Goal: Task Accomplishment & Management: Complete application form

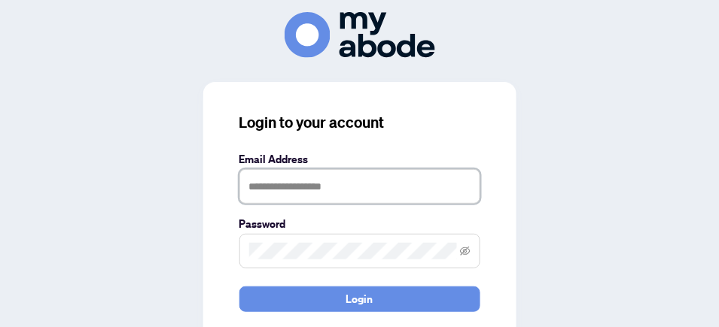
click at [375, 192] on input "text" at bounding box center [359, 186] width 241 height 35
type input "**********"
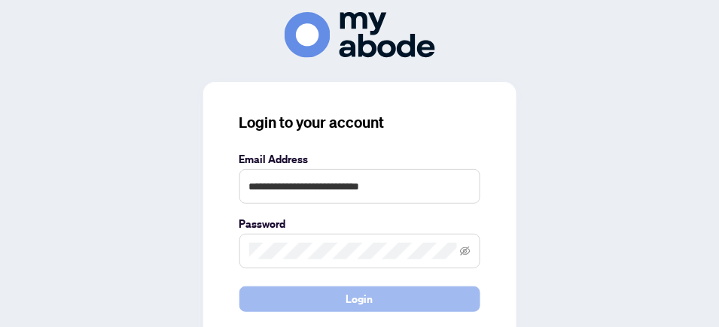
click at [366, 295] on span "Login" at bounding box center [359, 299] width 27 height 24
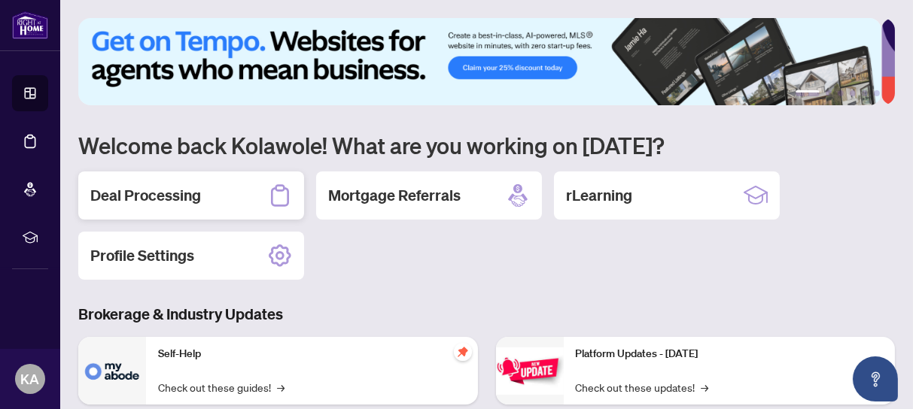
click at [139, 196] on h2 "Deal Processing" at bounding box center [145, 195] width 111 height 21
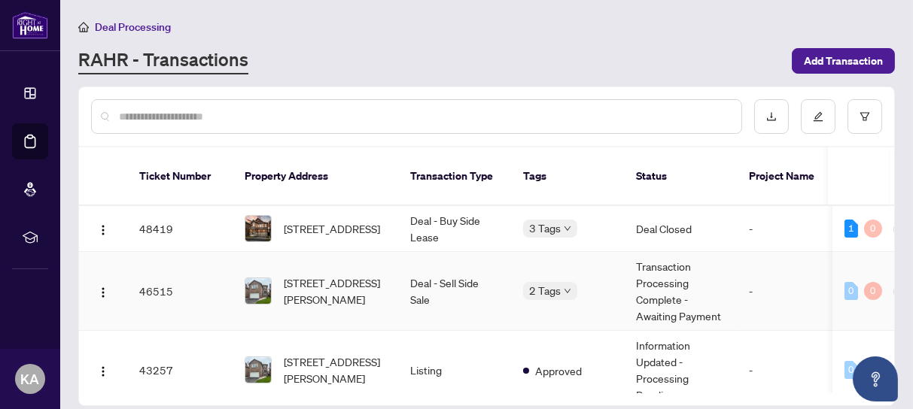
click at [154, 275] on td "46515" at bounding box center [179, 291] width 105 height 79
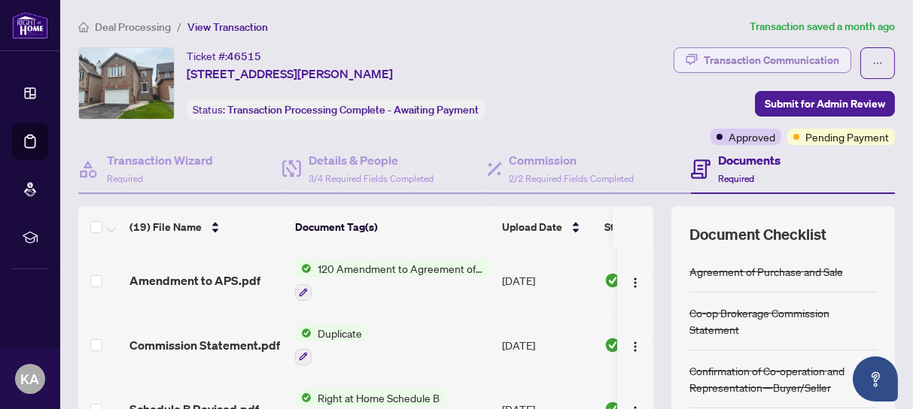
click at [802, 57] on div "Transaction Communication" at bounding box center [771, 60] width 135 height 24
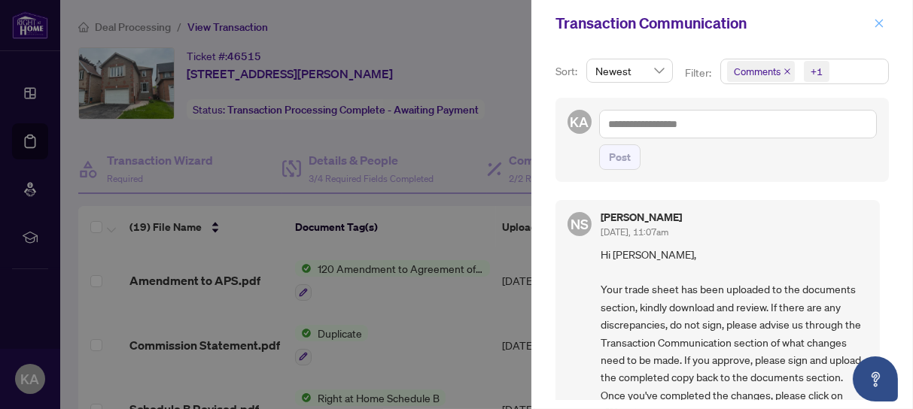
click at [881, 21] on icon "close" at bounding box center [879, 23] width 11 height 11
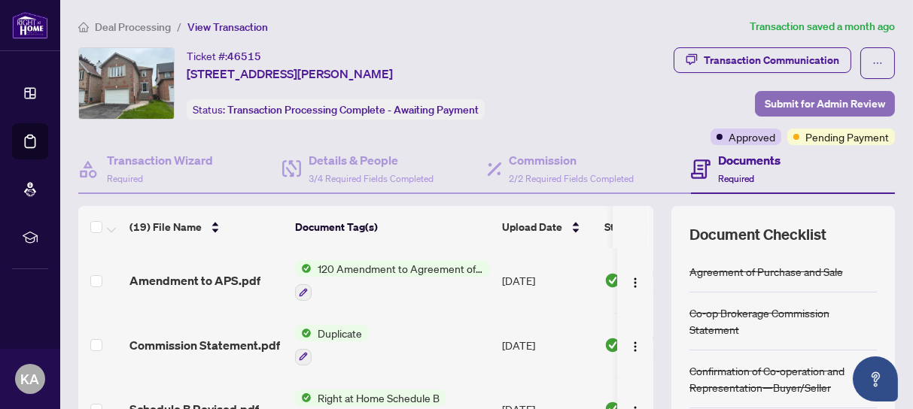
click at [789, 105] on span "Submit for Admin Review" at bounding box center [825, 104] width 120 height 24
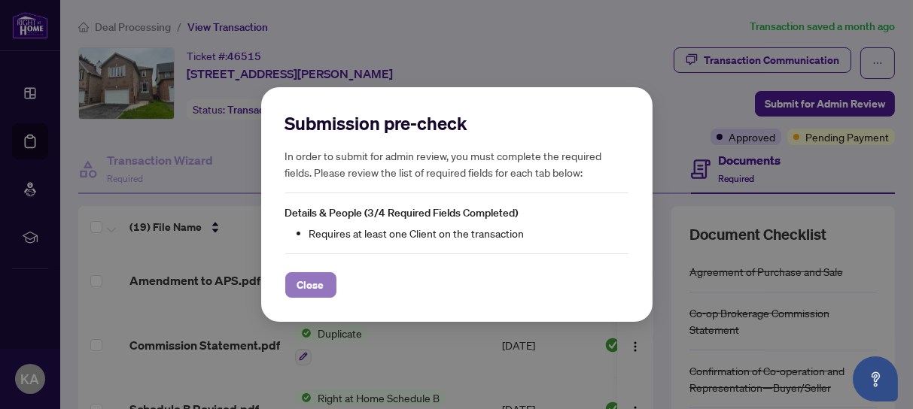
click at [325, 285] on button "Close" at bounding box center [310, 285] width 51 height 26
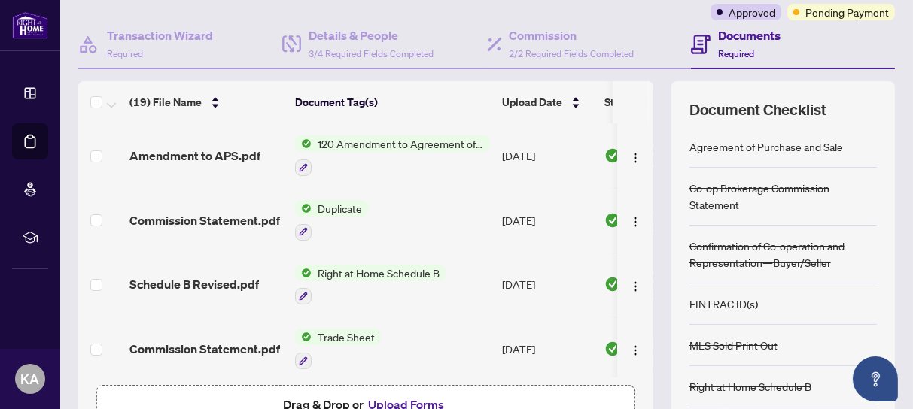
scroll to position [219, 0]
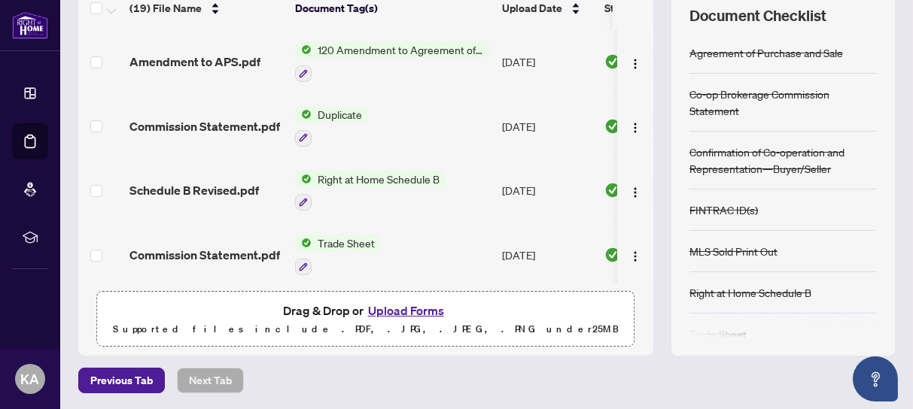
click at [336, 239] on span "Trade Sheet" at bounding box center [346, 243] width 69 height 17
click at [442, 216] on td "Right at Home Schedule B" at bounding box center [392, 191] width 207 height 65
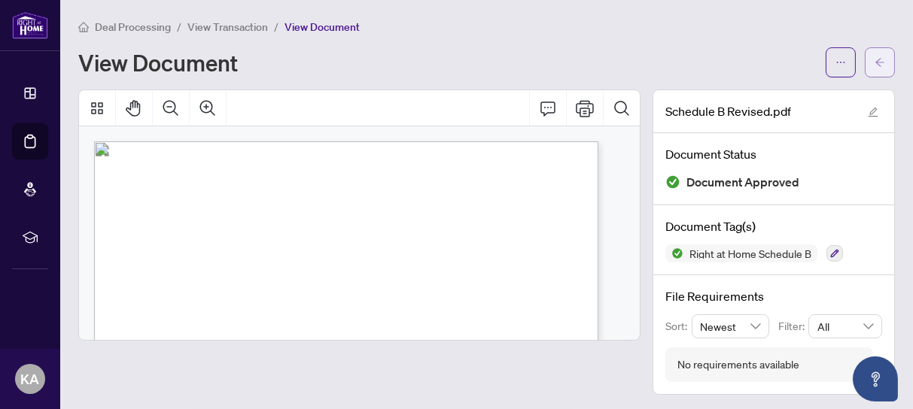
click at [875, 61] on icon "arrow-left" at bounding box center [879, 62] width 9 height 8
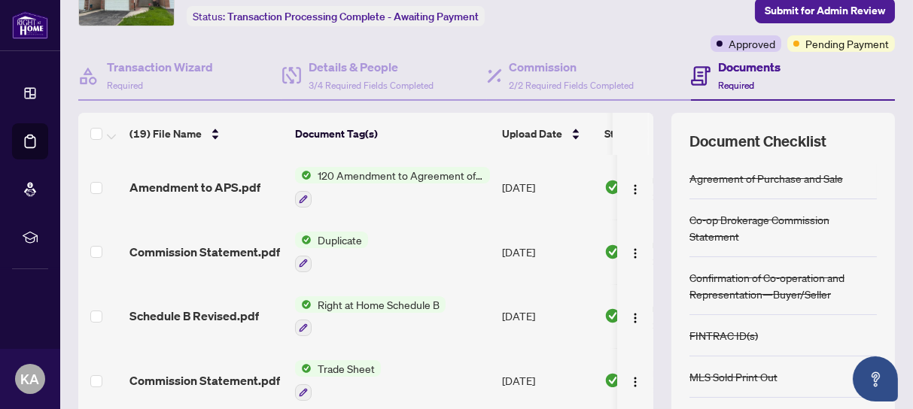
scroll to position [188, 0]
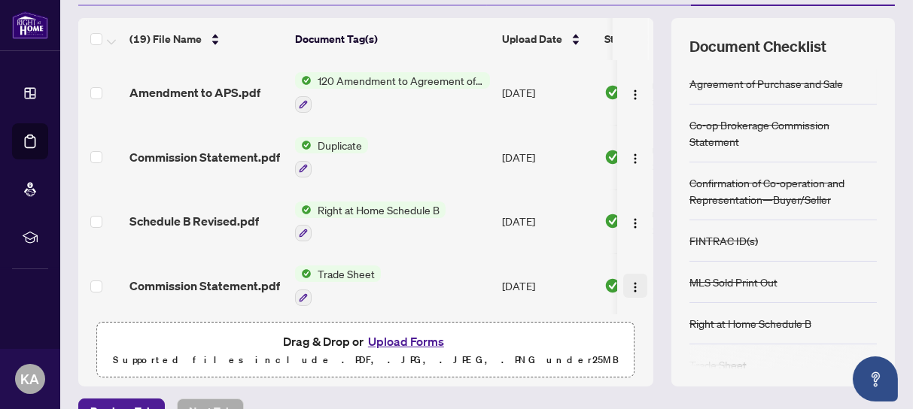
click at [629, 282] on img "button" at bounding box center [635, 287] width 12 height 12
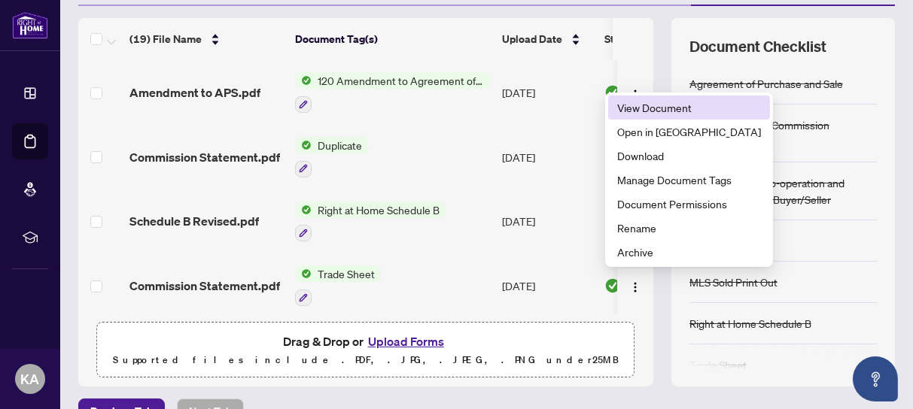
click at [648, 107] on span "View Document" at bounding box center [689, 107] width 144 height 17
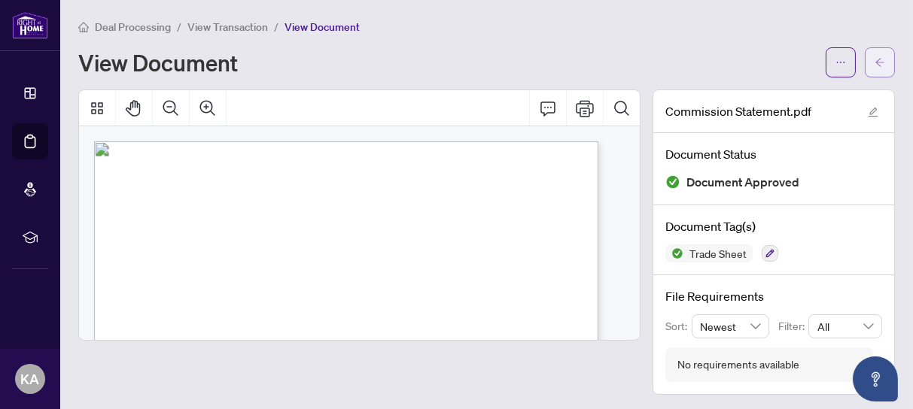
click at [874, 60] on icon "arrow-left" at bounding box center [879, 62] width 11 height 11
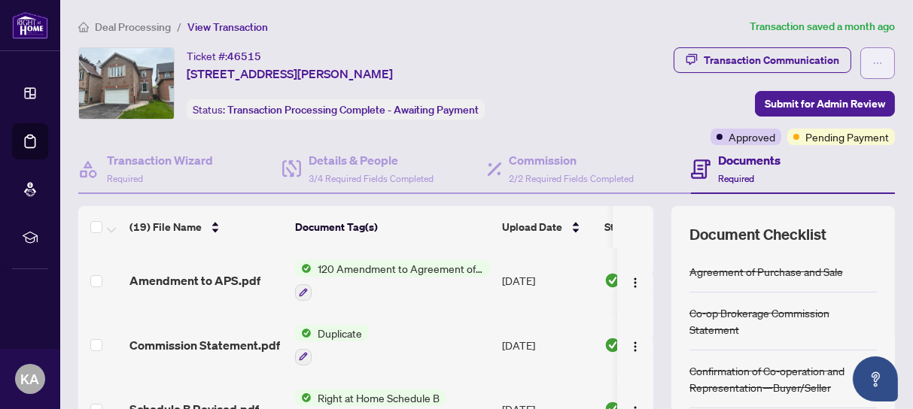
click at [872, 61] on icon "ellipsis" at bounding box center [877, 63] width 11 height 11
click at [893, 107] on main "Deal Processing / View Transaction Transaction saved a month ago Ticket #: 4651…" at bounding box center [486, 204] width 853 height 409
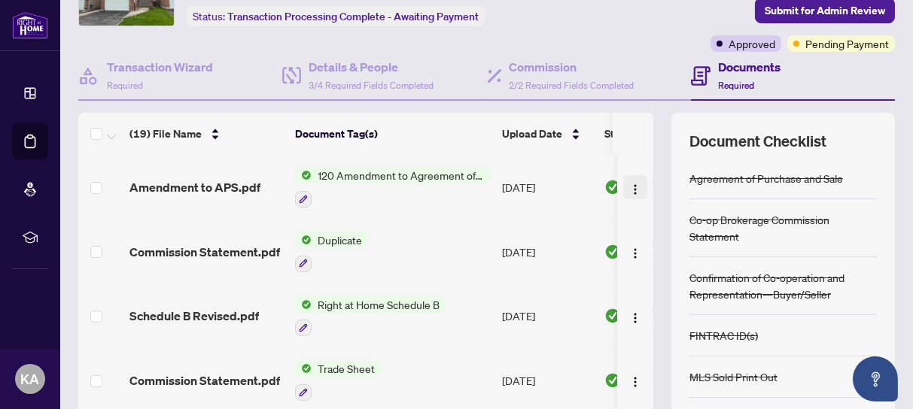
click at [629, 186] on img "button" at bounding box center [635, 190] width 12 height 12
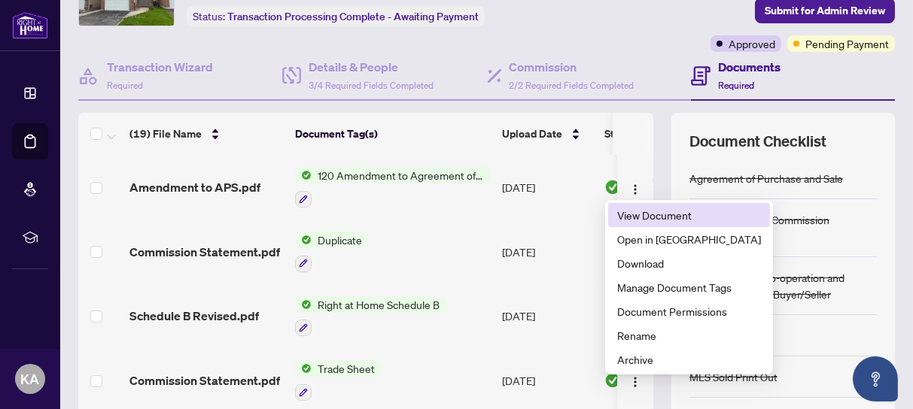
click at [641, 214] on span "View Document" at bounding box center [689, 215] width 144 height 17
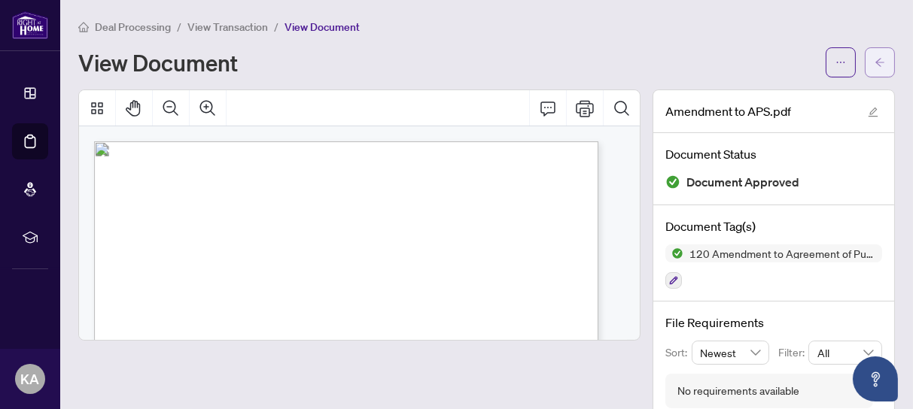
click at [874, 59] on icon "arrow-left" at bounding box center [879, 62] width 11 height 11
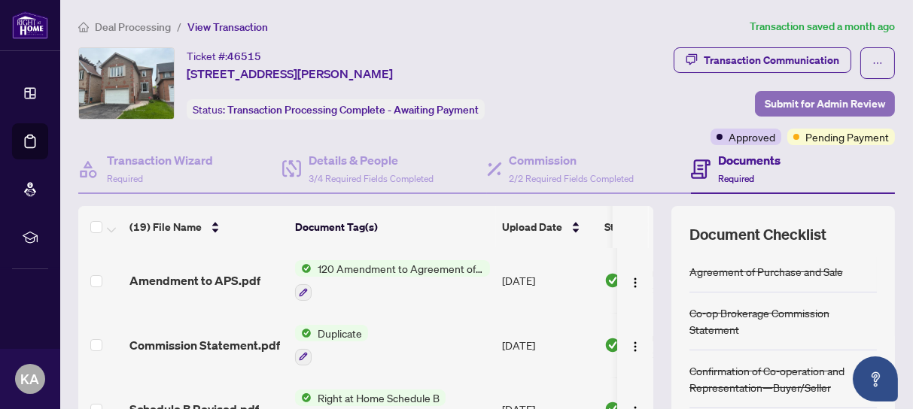
click at [779, 105] on span "Submit for Admin Review" at bounding box center [825, 104] width 120 height 24
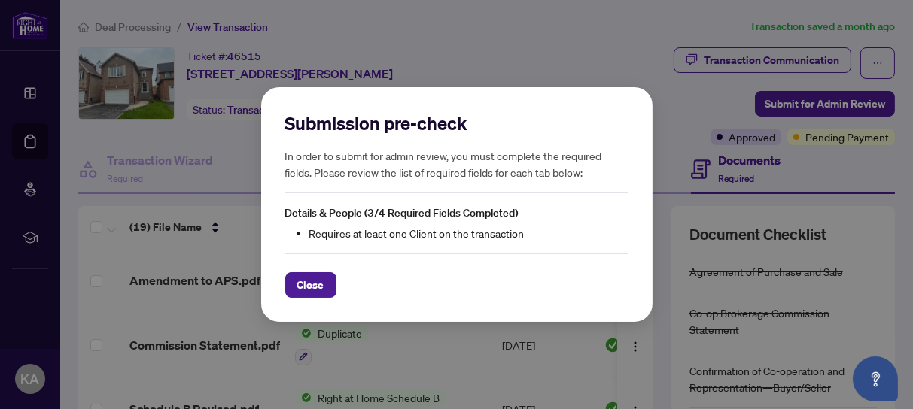
click at [350, 230] on li "Requires at least one Client on the transaction" at bounding box center [468, 233] width 319 height 17
click at [293, 217] on span "Details & People (3/4 Required Fields Completed)" at bounding box center [401, 213] width 233 height 14
click at [317, 285] on span "Close" at bounding box center [310, 285] width 27 height 24
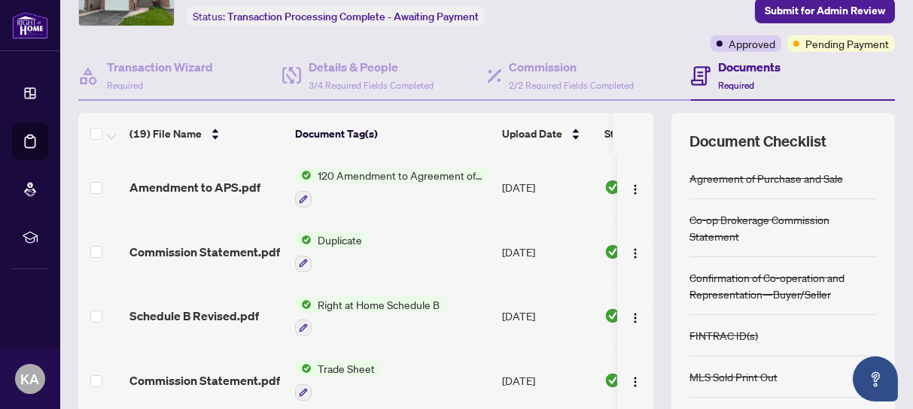
scroll to position [188, 0]
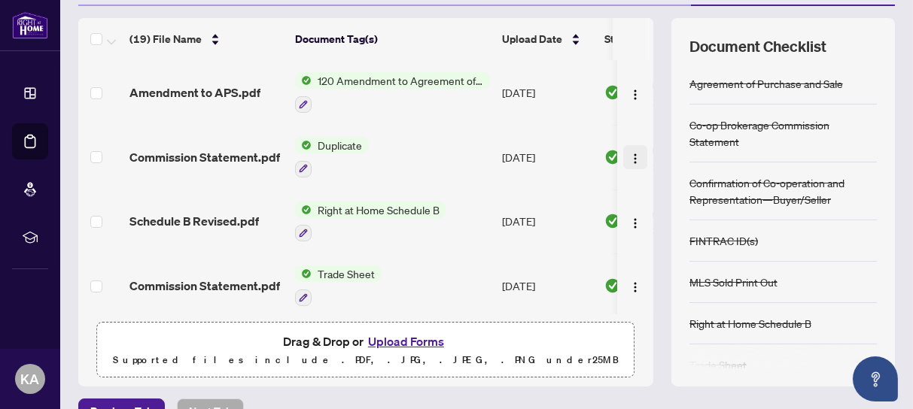
click at [629, 153] on img "button" at bounding box center [635, 159] width 12 height 12
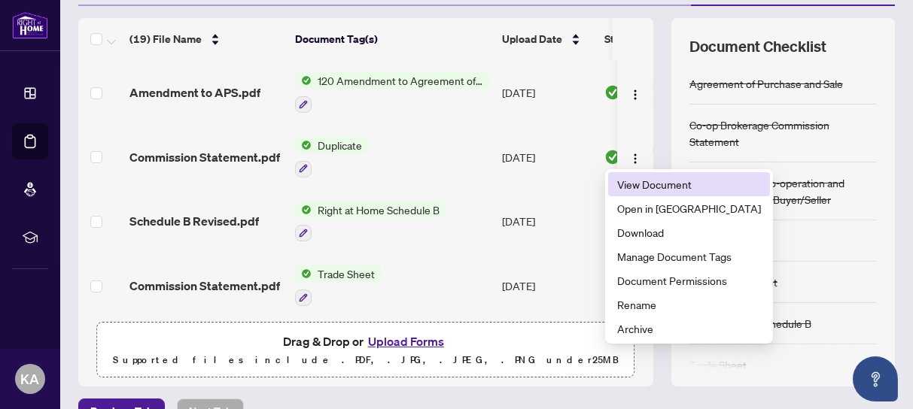
click at [634, 184] on span "View Document" at bounding box center [689, 184] width 144 height 17
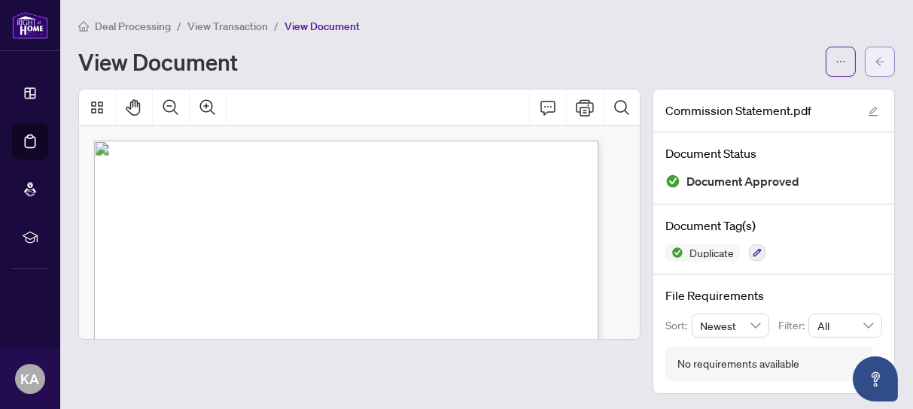
click at [875, 58] on icon "arrow-left" at bounding box center [879, 61] width 9 height 8
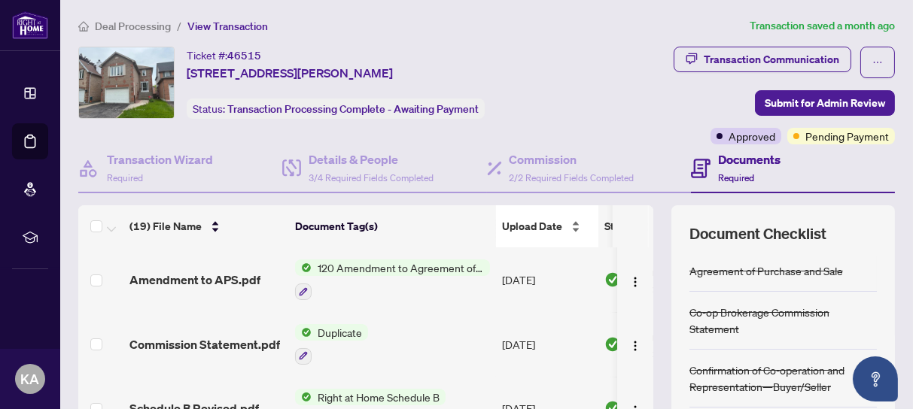
click at [575, 220] on div "Upload Date" at bounding box center [547, 226] width 90 height 17
click at [573, 227] on div "Upload Date" at bounding box center [547, 226] width 90 height 17
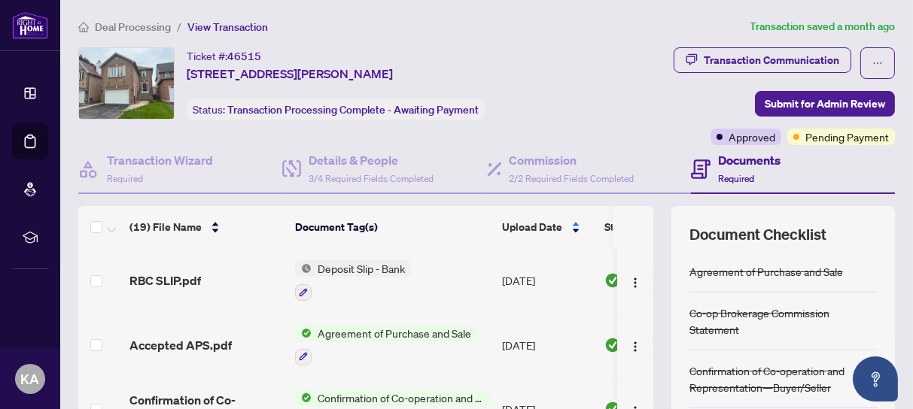
click at [634, 248] on td at bounding box center [635, 280] width 36 height 65
click at [629, 278] on img "button" at bounding box center [635, 283] width 12 height 12
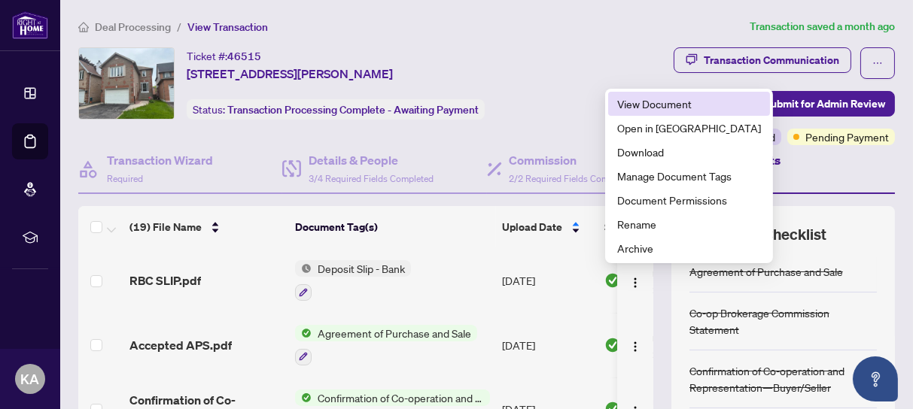
click at [656, 105] on span "View Document" at bounding box center [689, 104] width 144 height 17
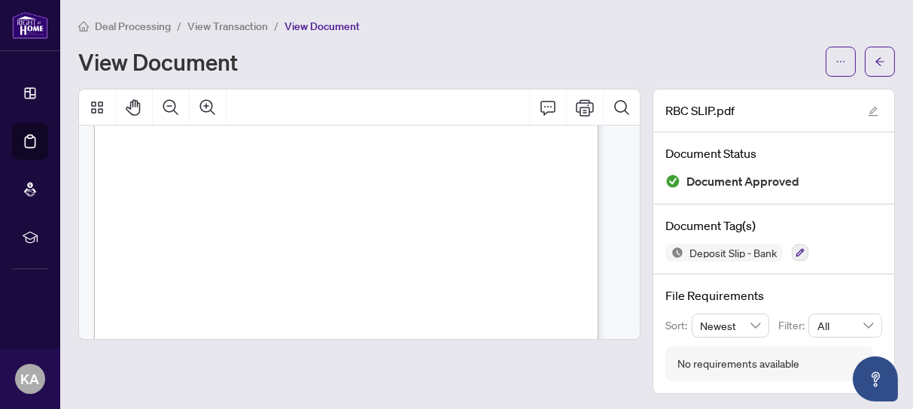
scroll to position [93, 0]
click at [874, 57] on icon "arrow-left" at bounding box center [879, 61] width 11 height 11
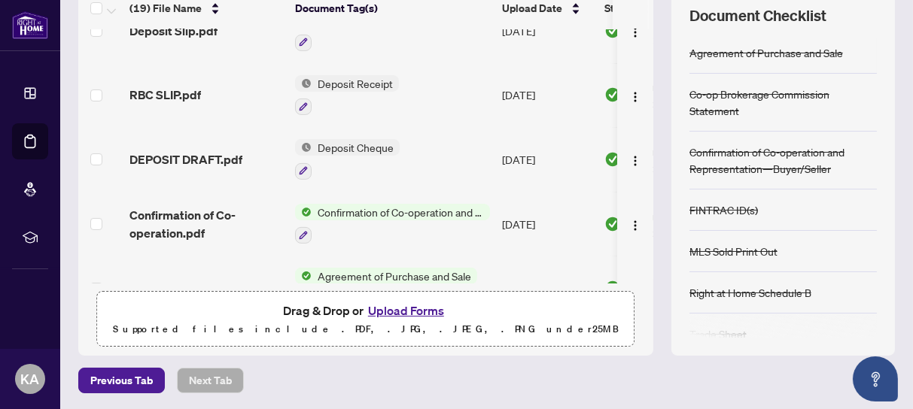
scroll to position [956, 0]
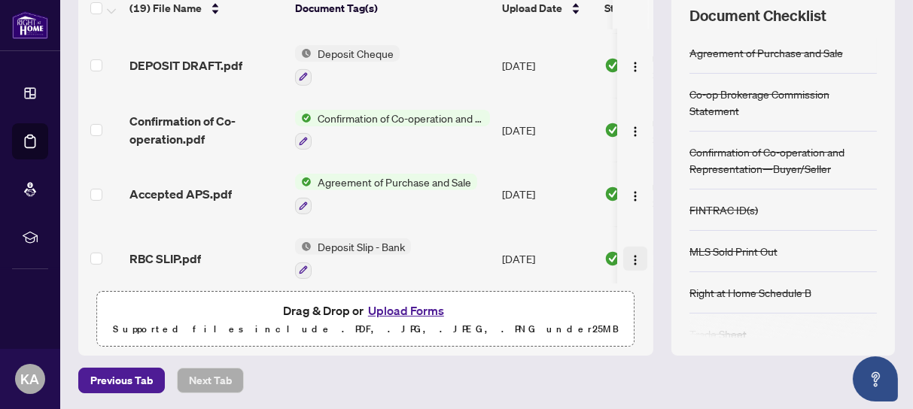
click at [629, 254] on img "button" at bounding box center [635, 260] width 12 height 12
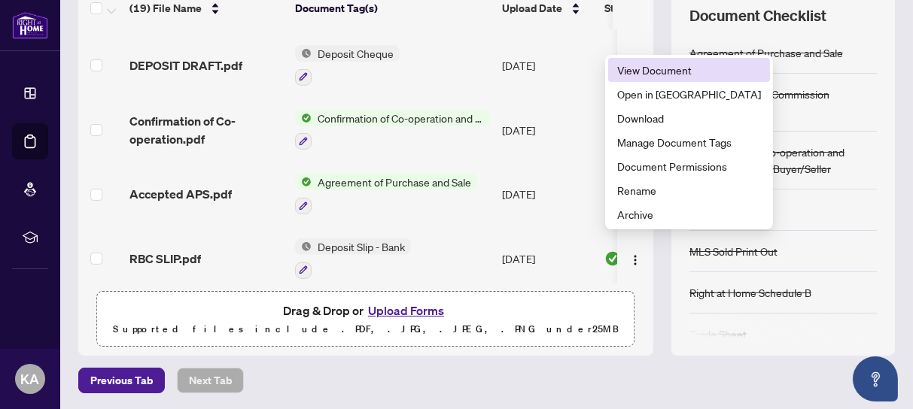
click at [655, 71] on span "View Document" at bounding box center [689, 70] width 144 height 17
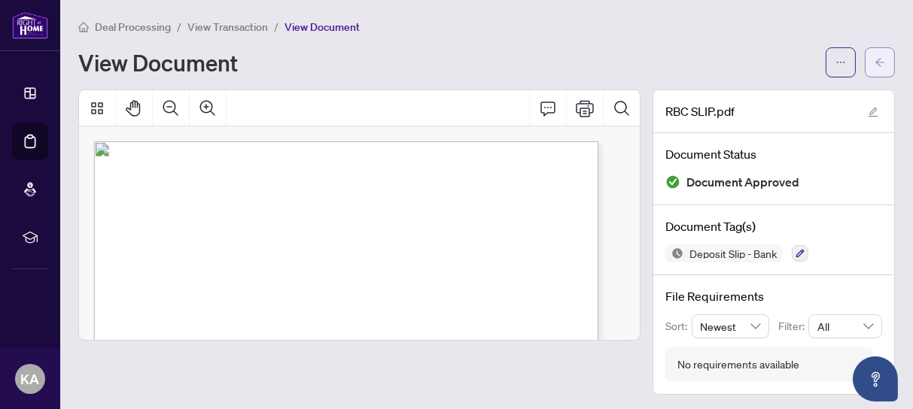
click at [874, 59] on icon "arrow-left" at bounding box center [879, 62] width 11 height 11
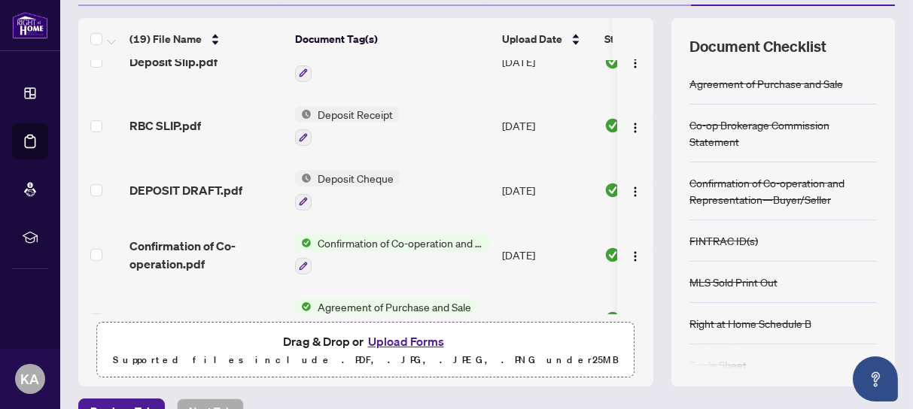
scroll to position [768, 0]
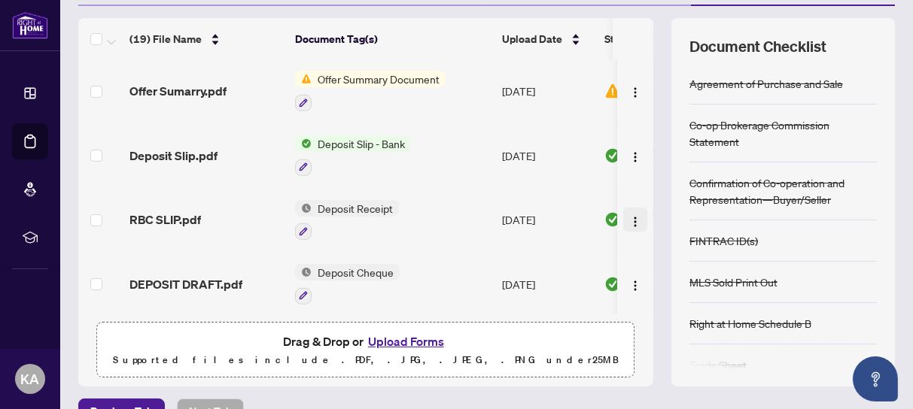
click at [629, 216] on img "button" at bounding box center [635, 222] width 12 height 12
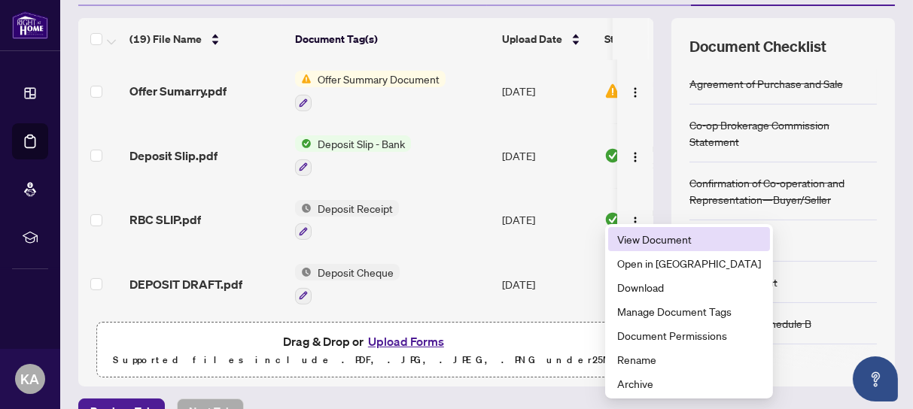
click at [640, 237] on span "View Document" at bounding box center [689, 239] width 144 height 17
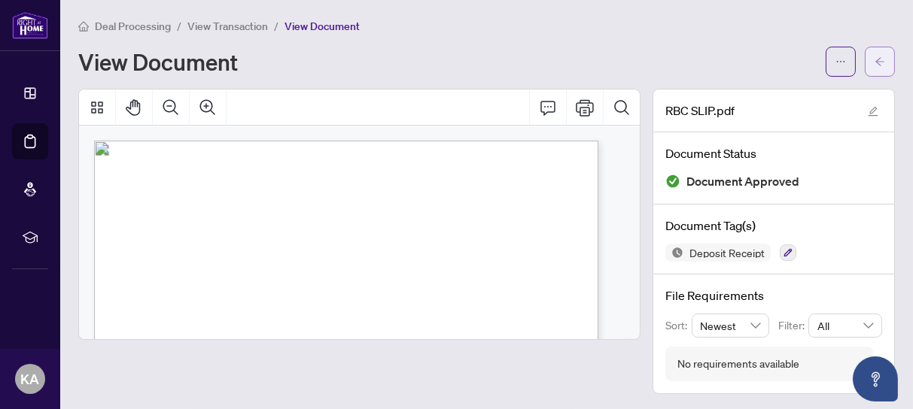
click at [875, 57] on icon "arrow-left" at bounding box center [879, 61] width 9 height 8
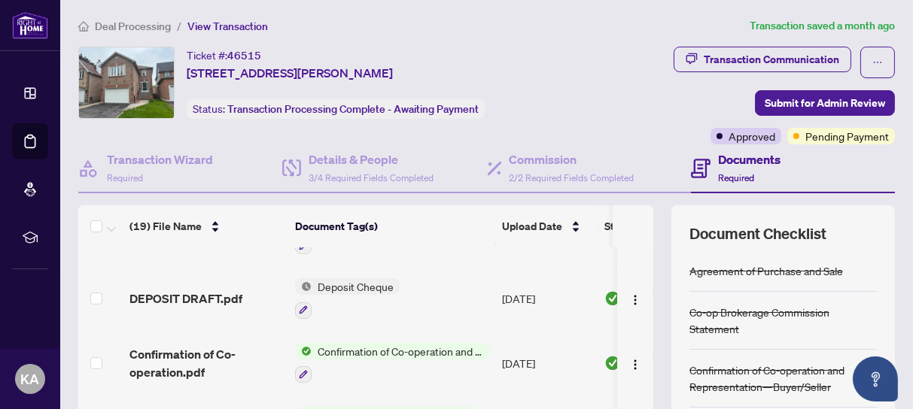
scroll to position [956, 0]
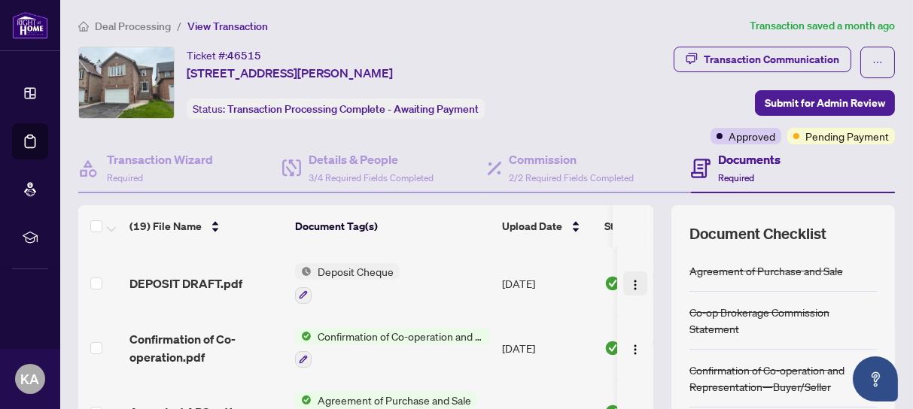
click at [629, 279] on img "button" at bounding box center [635, 285] width 12 height 12
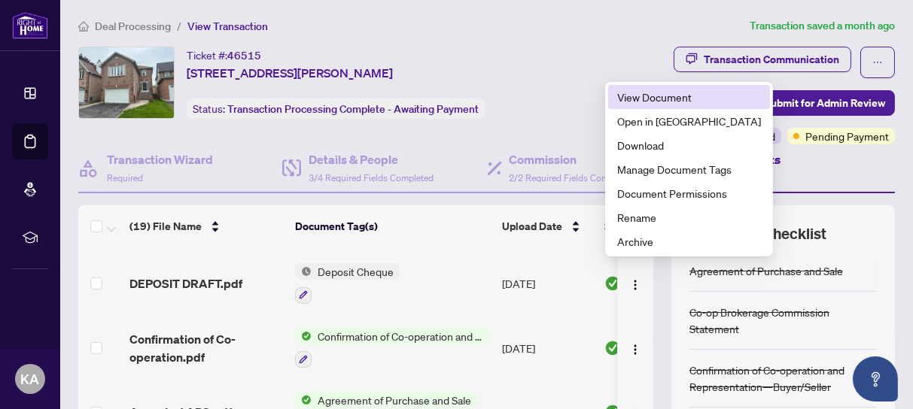
click at [655, 97] on span "View Document" at bounding box center [689, 97] width 144 height 17
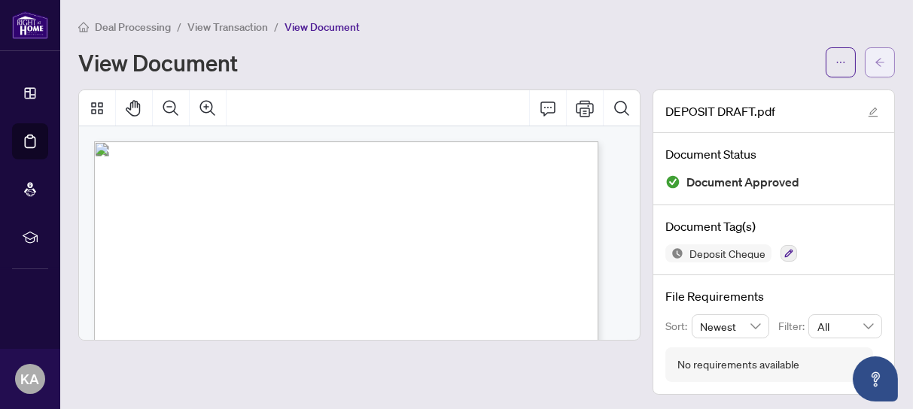
click at [875, 59] on icon "arrow-left" at bounding box center [879, 62] width 9 height 8
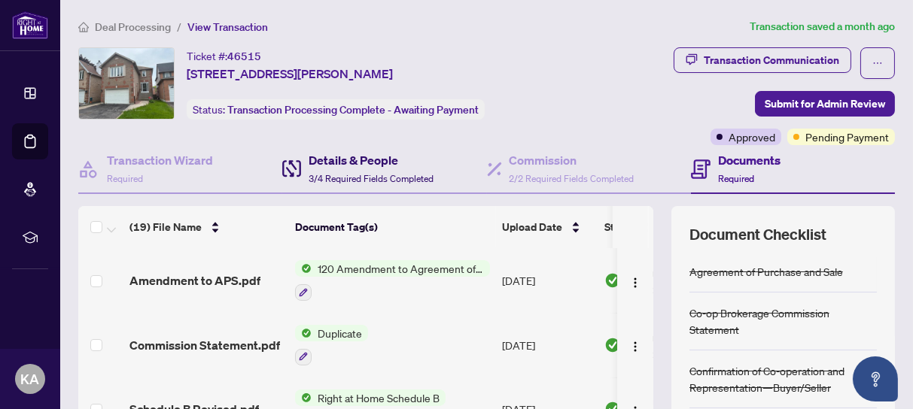
click at [369, 169] on div "Details & People 3/4 Required Fields Completed" at bounding box center [371, 168] width 125 height 35
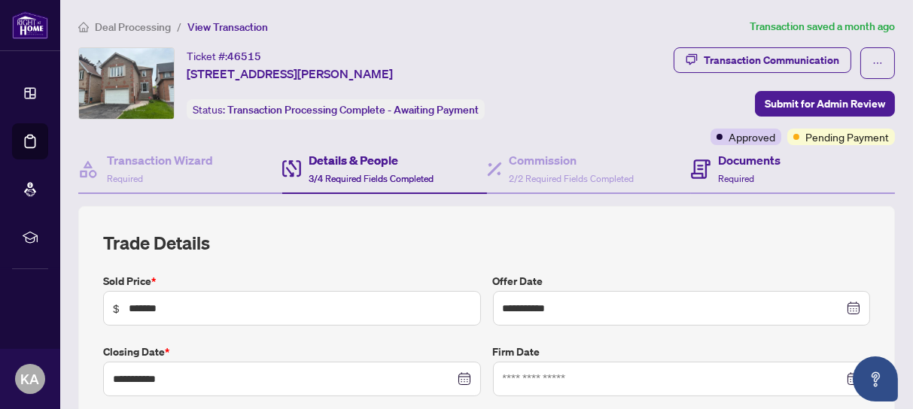
type input "**********"
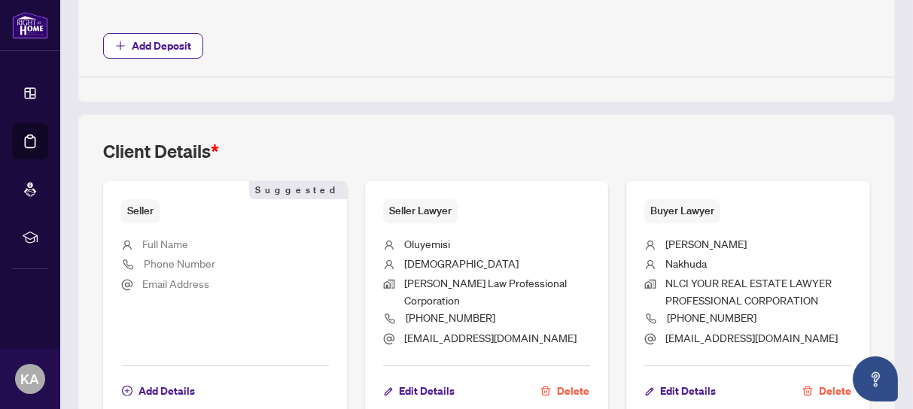
scroll to position [941, 0]
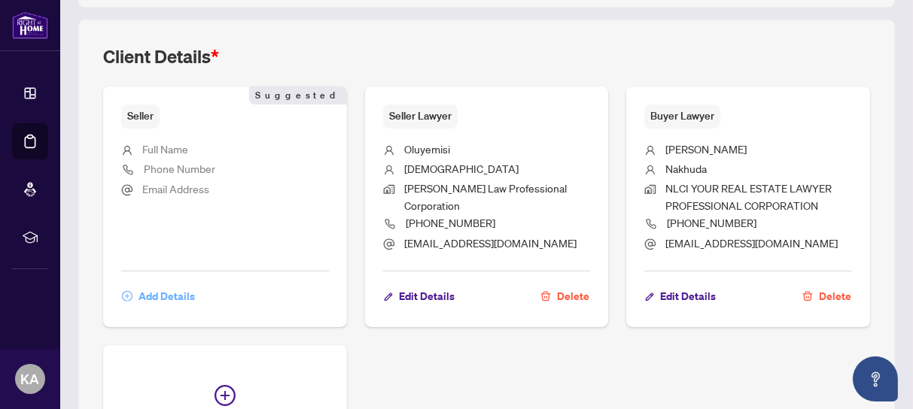
click at [169, 290] on span "Add Details" at bounding box center [166, 296] width 56 height 24
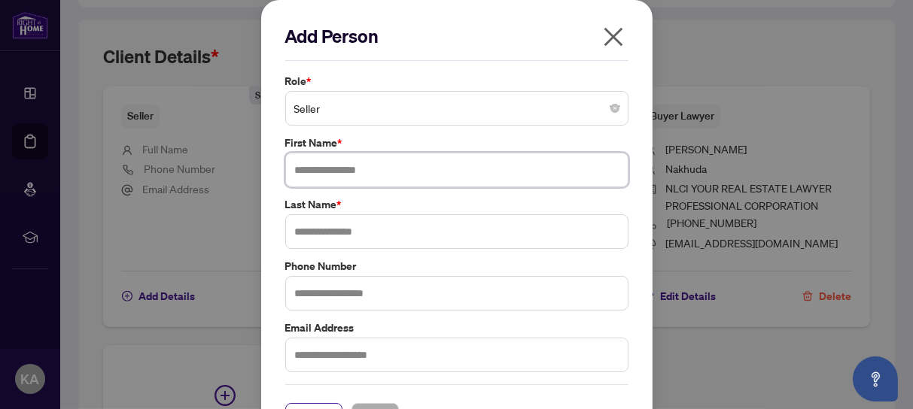
click at [316, 173] on input "text" at bounding box center [456, 170] width 343 height 35
paste input "**********"
type input "**********"
click at [312, 230] on input "text" at bounding box center [456, 231] width 343 height 35
type input "**********"
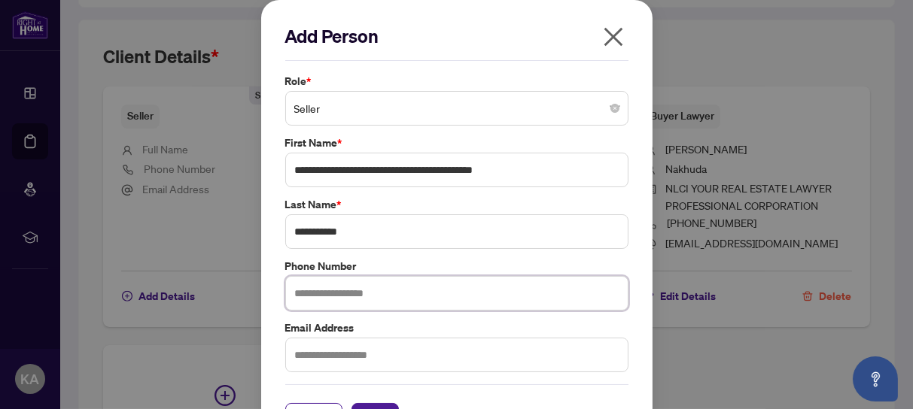
click at [323, 291] on input "text" at bounding box center [456, 293] width 343 height 35
type input "**********"
click at [320, 351] on input "text" at bounding box center [456, 355] width 343 height 35
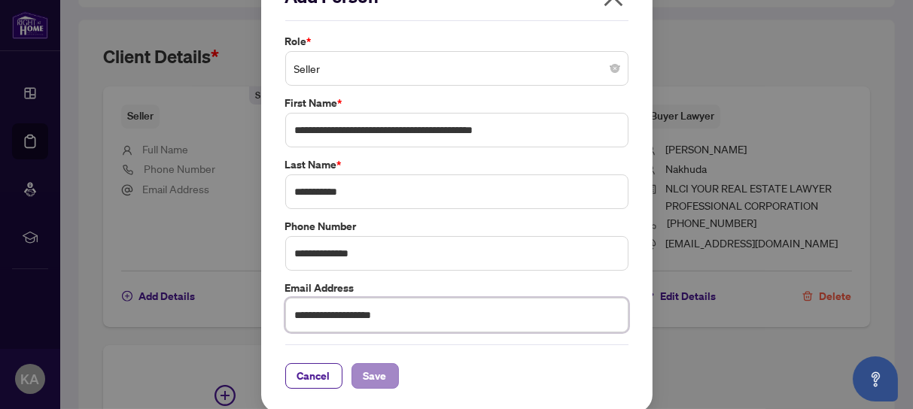
type input "**********"
click at [374, 376] on span "Save" at bounding box center [374, 376] width 23 height 24
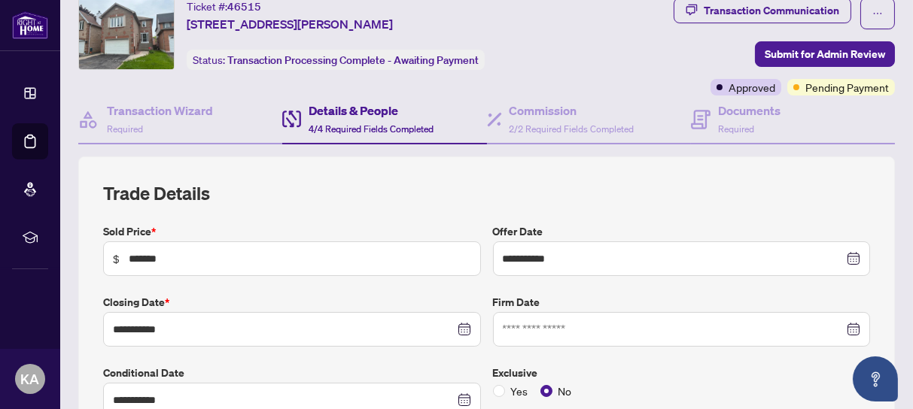
scroll to position [0, 0]
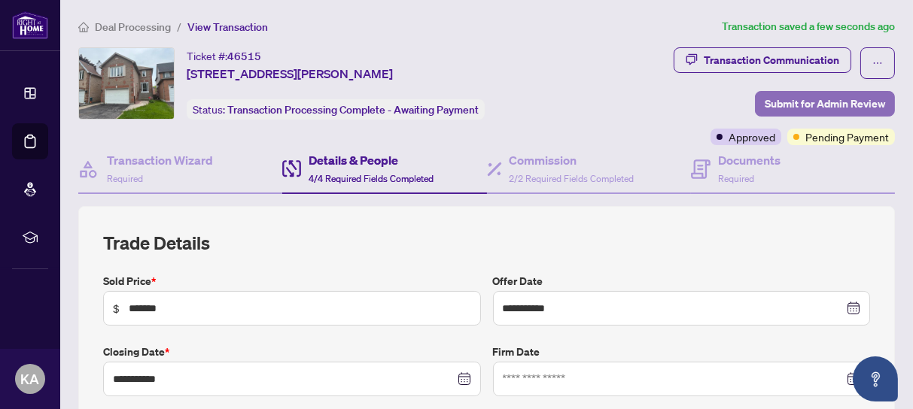
click at [783, 101] on span "Submit for Admin Review" at bounding box center [825, 104] width 120 height 24
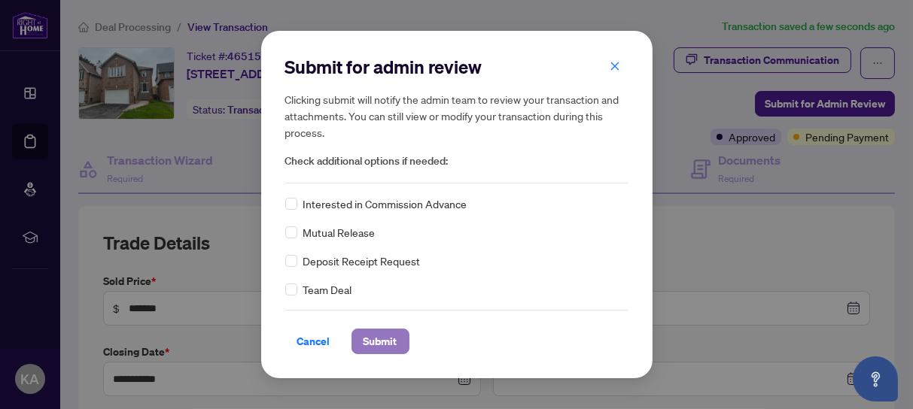
click at [398, 338] on button "Submit" at bounding box center [380, 342] width 58 height 26
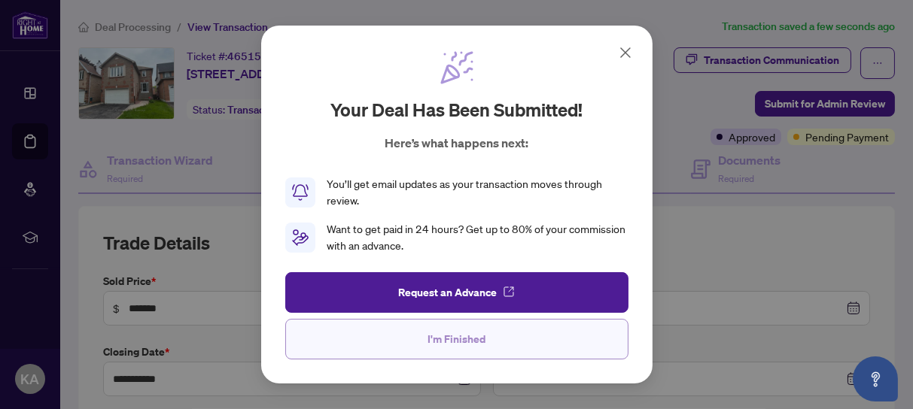
click at [473, 340] on span "I'm Finished" at bounding box center [456, 339] width 58 height 24
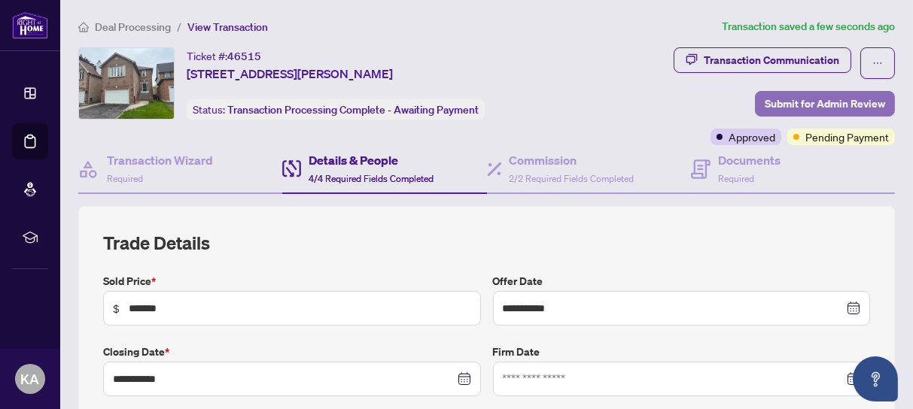
click at [771, 99] on span "Submit for Admin Review" at bounding box center [825, 104] width 120 height 24
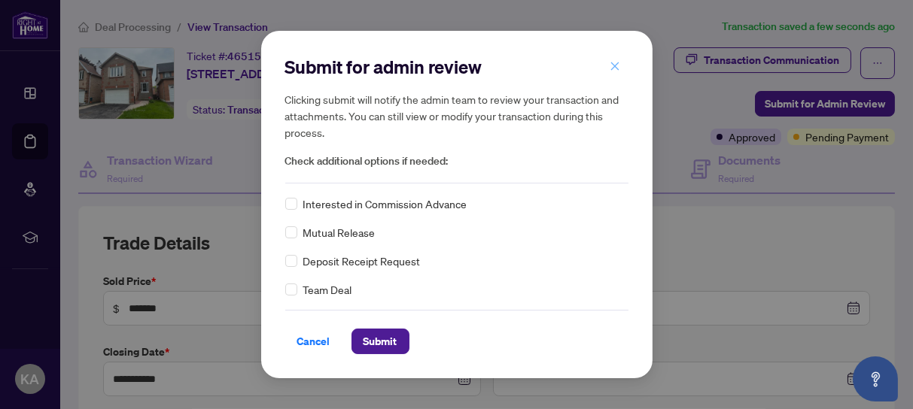
click at [614, 65] on icon "close" at bounding box center [615, 66] width 11 height 11
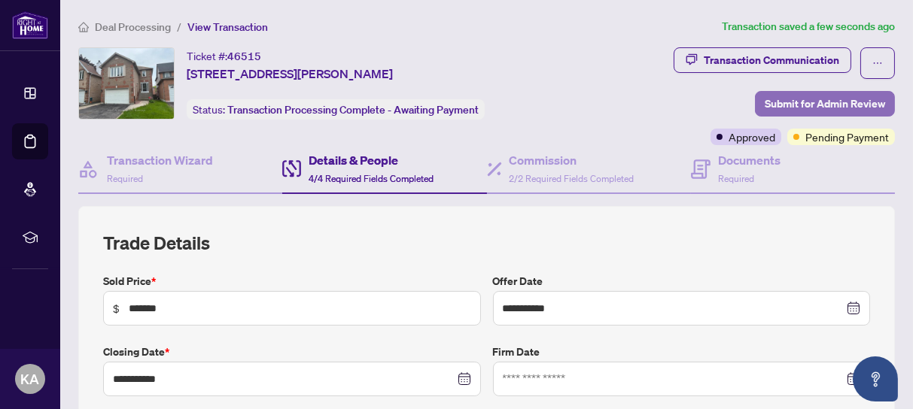
click at [771, 102] on span "Submit for Admin Review" at bounding box center [825, 104] width 120 height 24
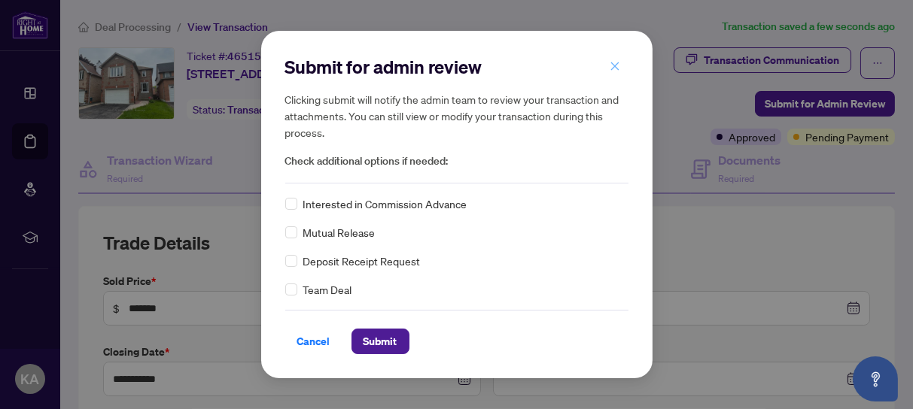
click at [613, 62] on icon "close" at bounding box center [615, 66] width 11 height 11
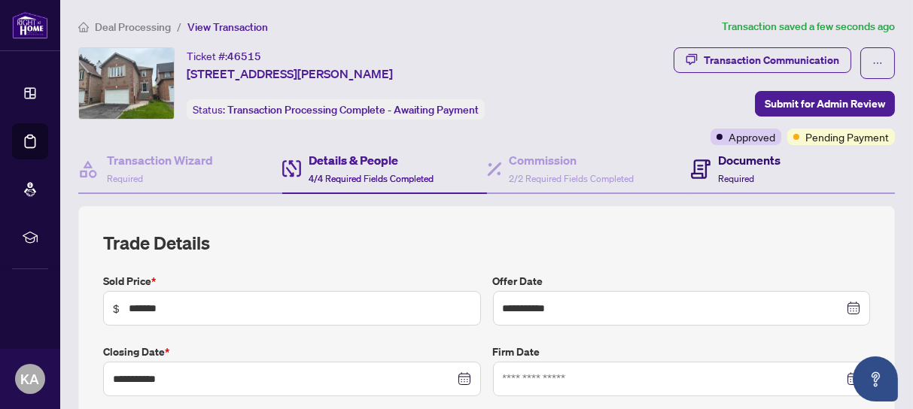
click at [735, 163] on h4 "Documents" at bounding box center [749, 160] width 62 height 18
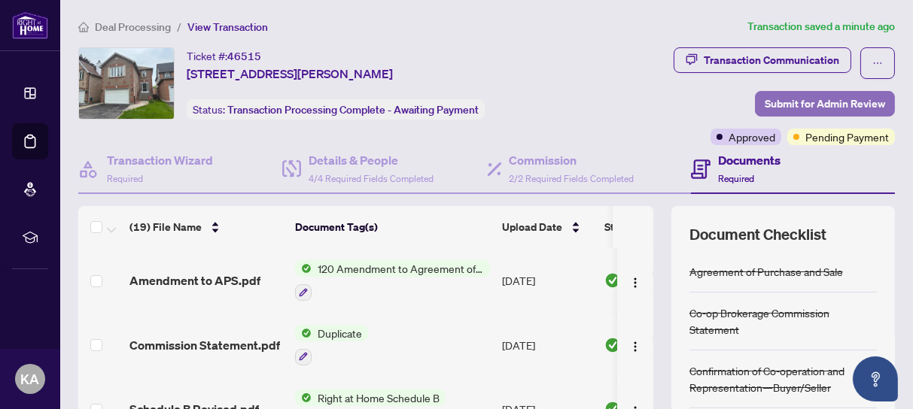
click at [795, 103] on span "Submit for Admin Review" at bounding box center [825, 104] width 120 height 24
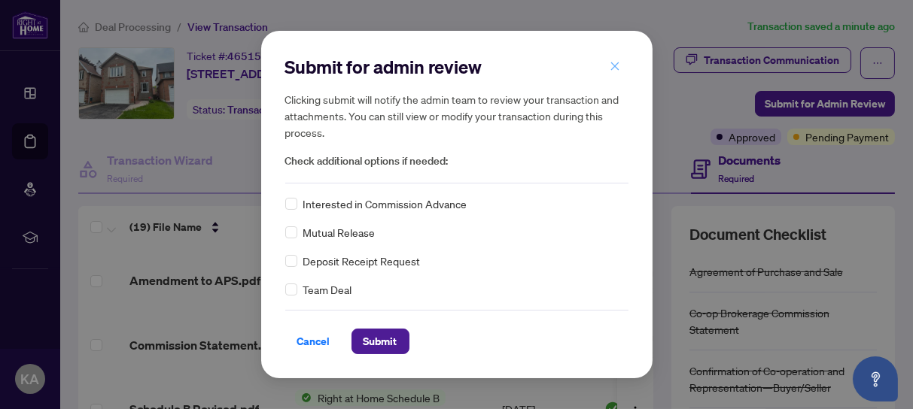
click at [614, 66] on icon "close" at bounding box center [614, 66] width 8 height 8
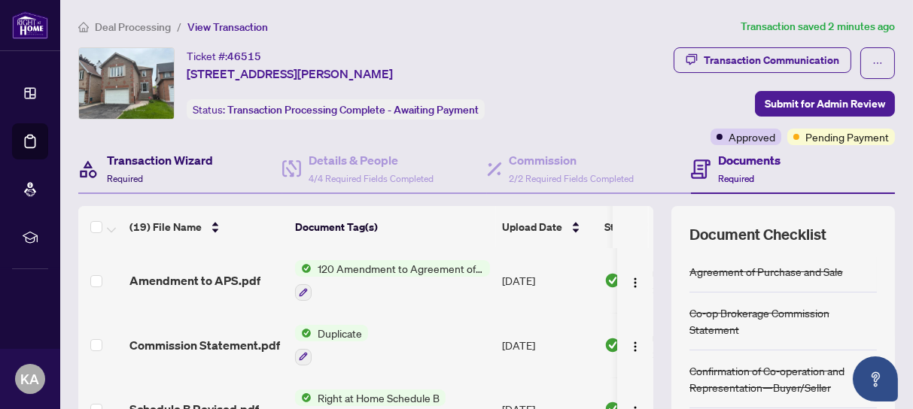
click at [129, 181] on span "Required" at bounding box center [125, 178] width 36 height 11
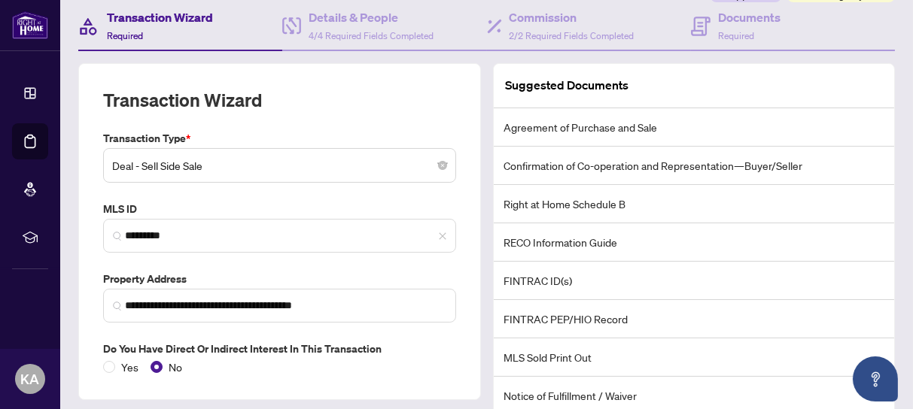
scroll to position [237, 0]
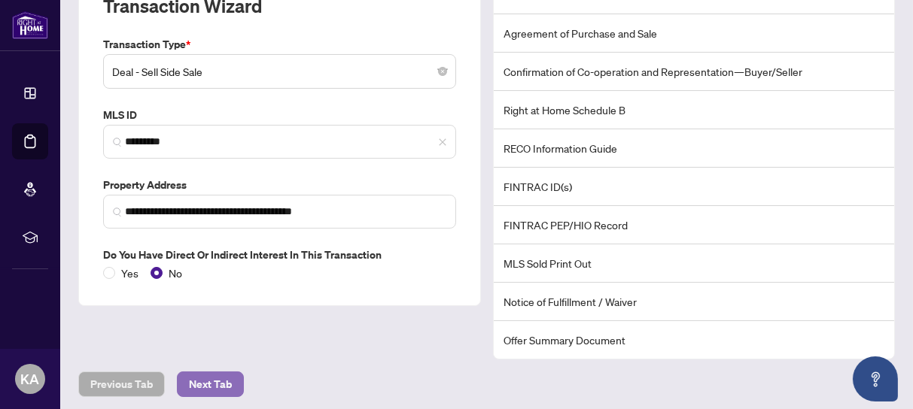
click at [221, 377] on span "Next Tab" at bounding box center [210, 384] width 43 height 24
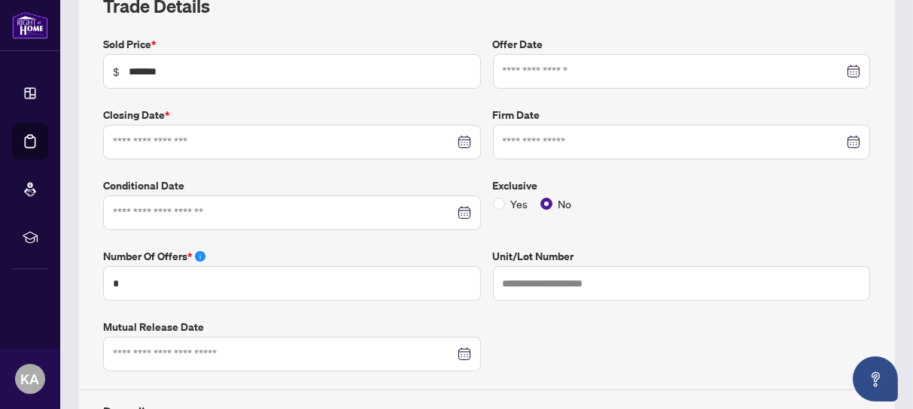
type input "**********"
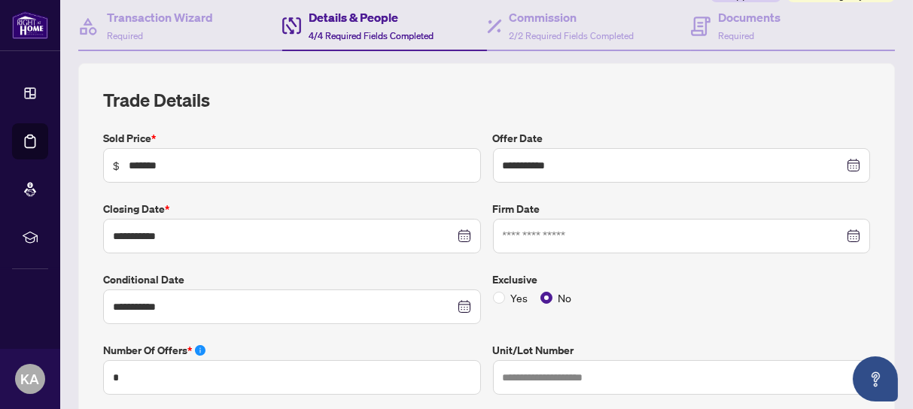
scroll to position [49, 0]
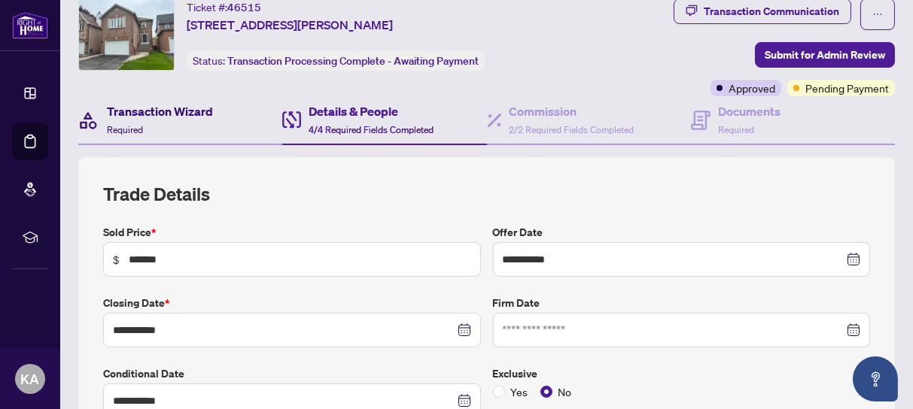
click at [126, 128] on span "Required" at bounding box center [125, 129] width 36 height 11
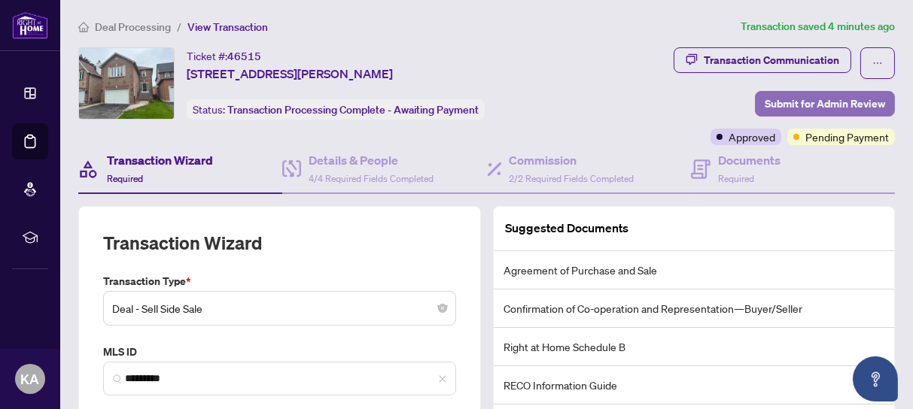
click at [765, 103] on span "Submit for Admin Review" at bounding box center [825, 104] width 120 height 24
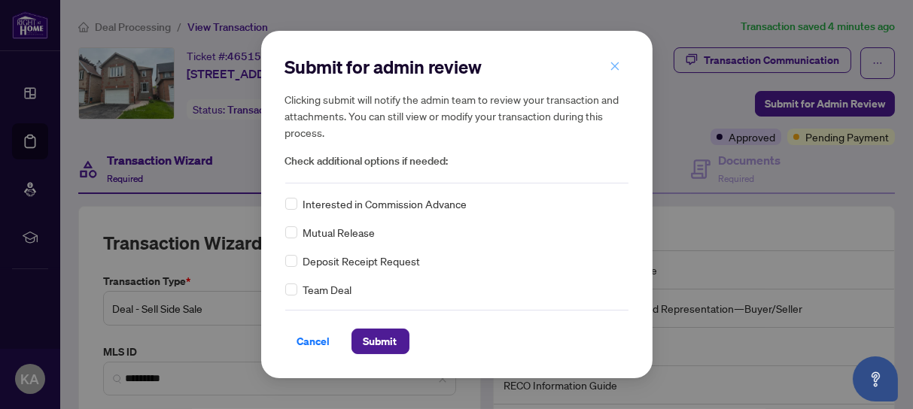
click at [614, 65] on icon "close" at bounding box center [615, 66] width 11 height 11
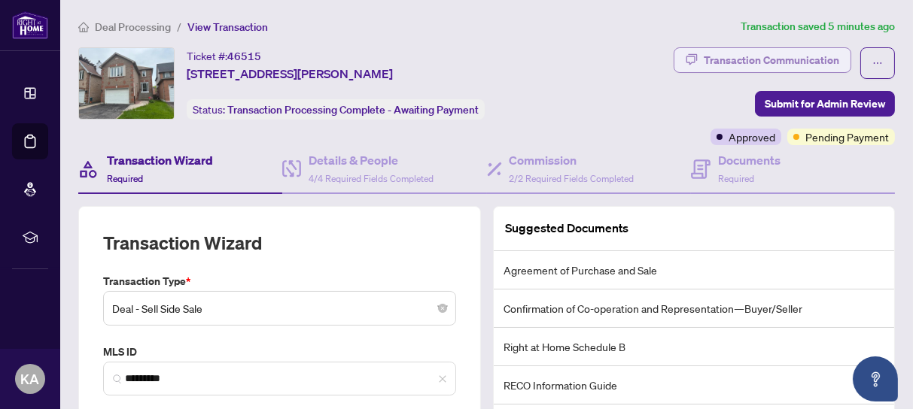
click at [816, 59] on div "Transaction Communication" at bounding box center [771, 60] width 135 height 24
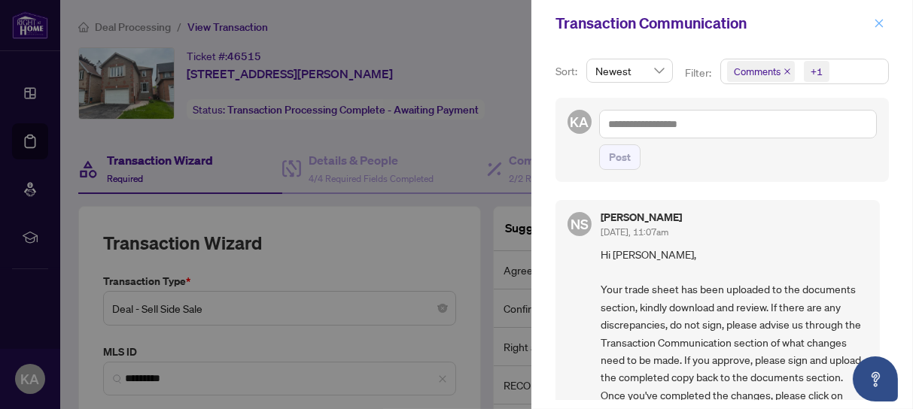
click at [880, 23] on icon "close" at bounding box center [879, 23] width 11 height 11
